Goal: Transaction & Acquisition: Register for event/course

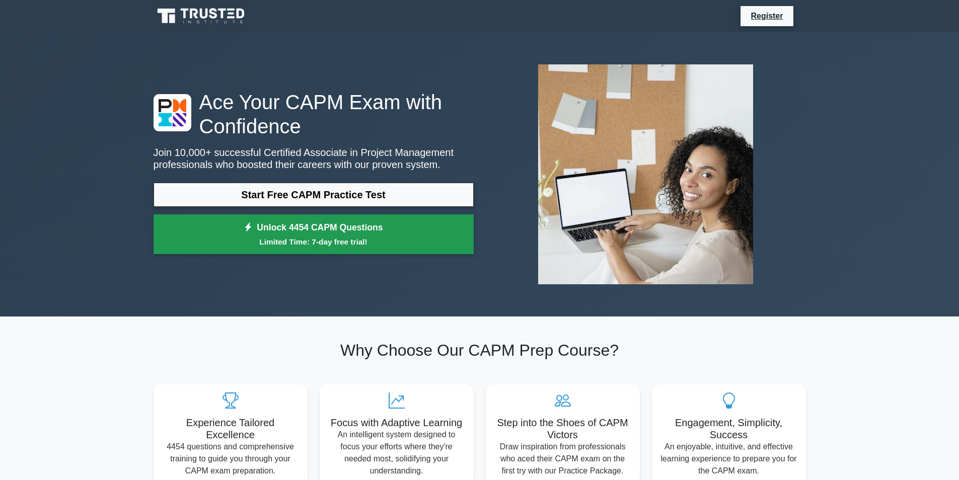
click at [404, 236] on link "Unlock 4454 CAPM Questions Limited Time: 7-day free trial!" at bounding box center [314, 235] width 320 height 40
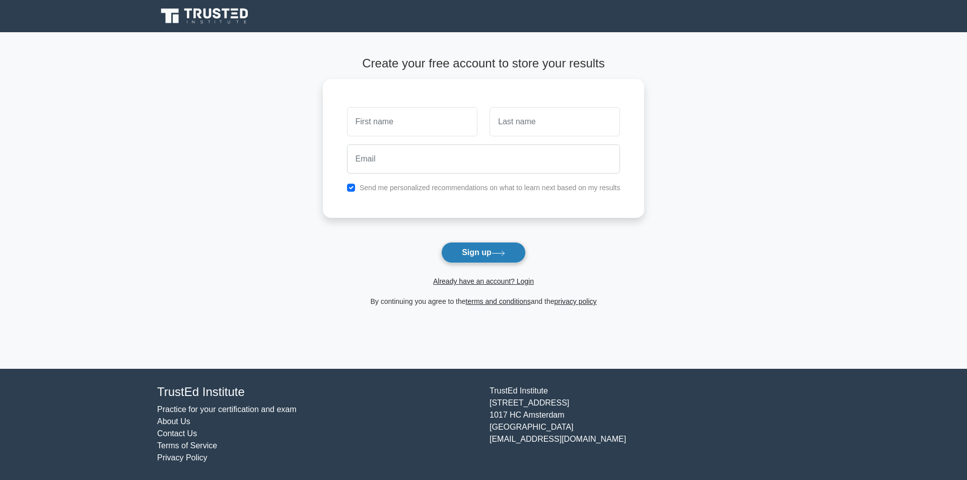
click at [495, 247] on button "Sign up" at bounding box center [483, 252] width 85 height 21
click at [500, 254] on icon at bounding box center [498, 254] width 14 height 6
click at [471, 261] on button "Sign up" at bounding box center [483, 252] width 85 height 21
